Goal: Book appointment/travel/reservation

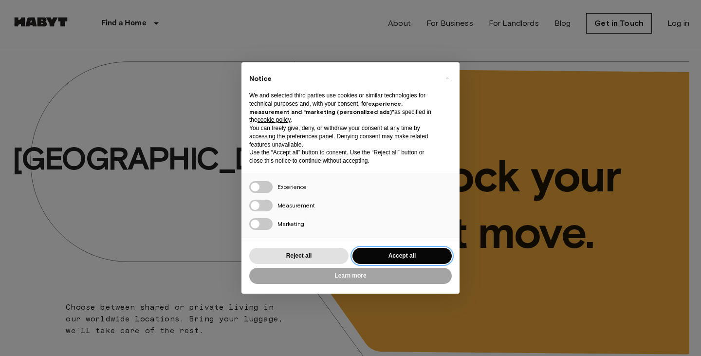
click at [412, 254] on button "Accept all" at bounding box center [401, 256] width 99 height 16
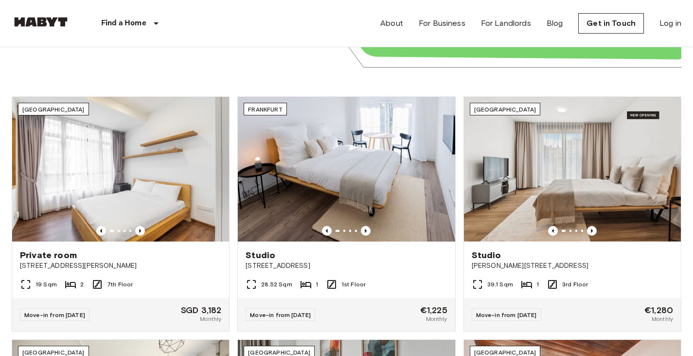
scroll to position [305, 0]
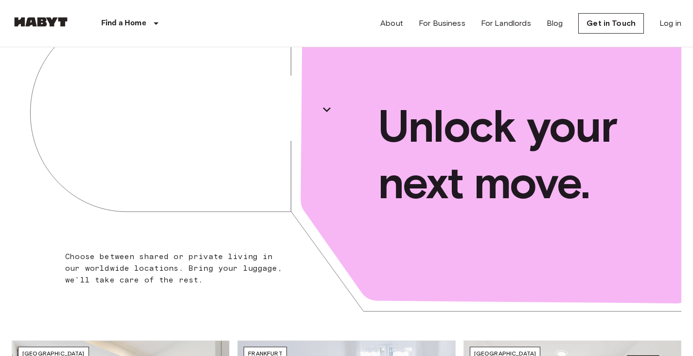
scroll to position [18, 0]
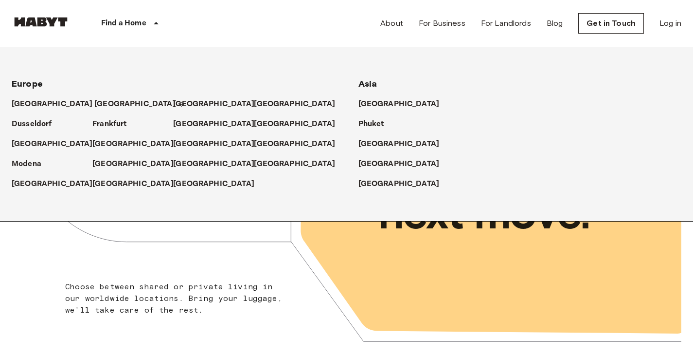
click at [94, 107] on p "[GEOGRAPHIC_DATA]" at bounding box center [134, 104] width 81 height 12
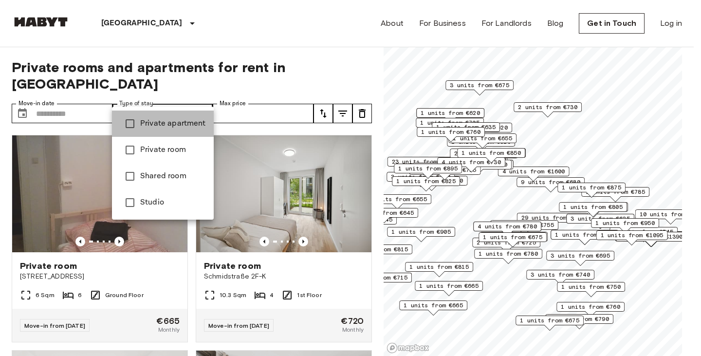
click at [184, 126] on span "Private apartment" at bounding box center [173, 124] width 66 height 12
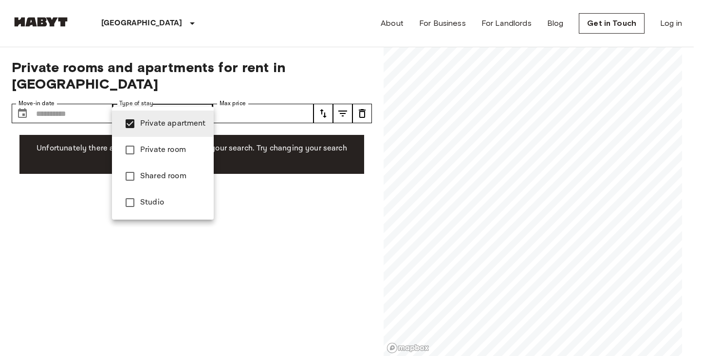
drag, startPoint x: 28, startPoint y: 217, endPoint x: 37, endPoint y: 218, distance: 9.8
click at [31, 217] on div at bounding box center [350, 178] width 701 height 356
click at [150, 211] on li "Studio" at bounding box center [163, 202] width 102 height 26
type input "**********"
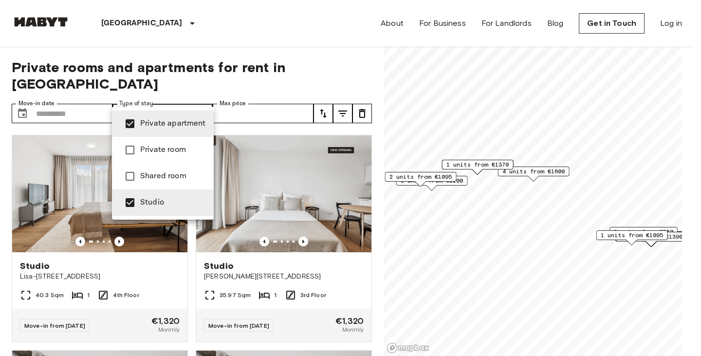
click at [280, 95] on div at bounding box center [350, 178] width 701 height 356
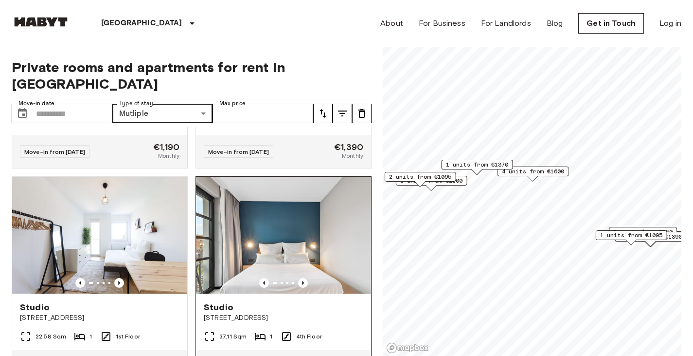
scroll to position [3196, 0]
